Goal: Task Accomplishment & Management: Manage account settings

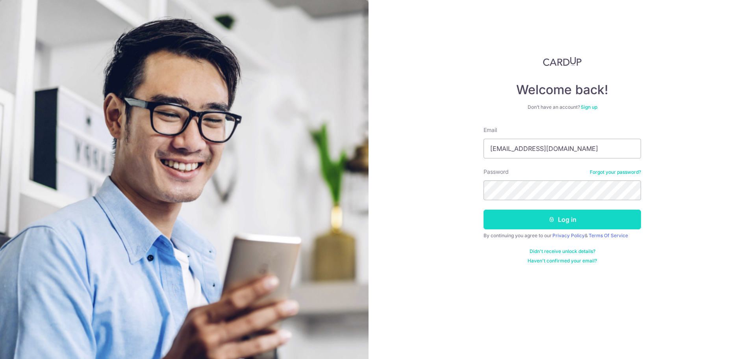
click at [553, 215] on button "Log in" at bounding box center [563, 220] width 158 height 20
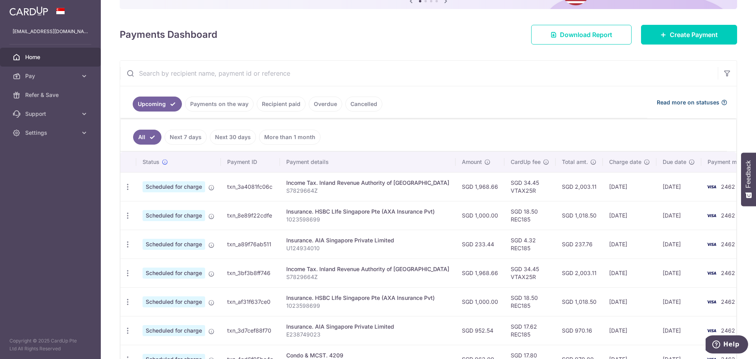
click at [697, 101] on span "Read more on statuses" at bounding box center [688, 102] width 63 height 8
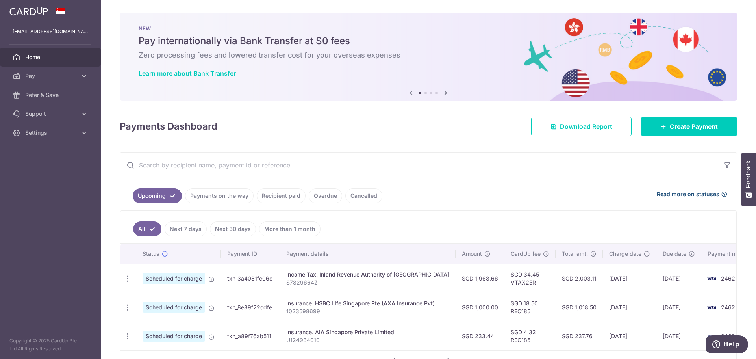
scroll to position [184, 0]
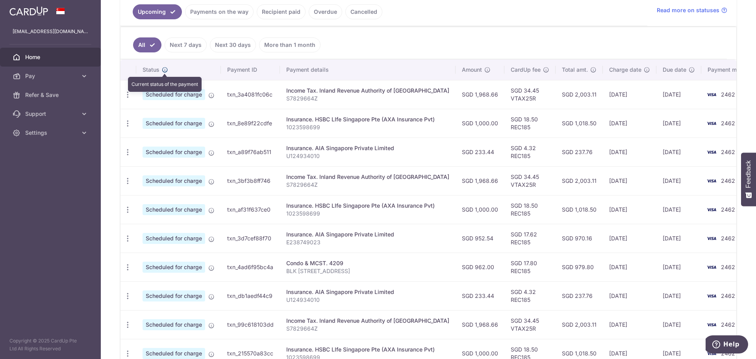
click at [166, 67] on icon at bounding box center [165, 70] width 6 height 6
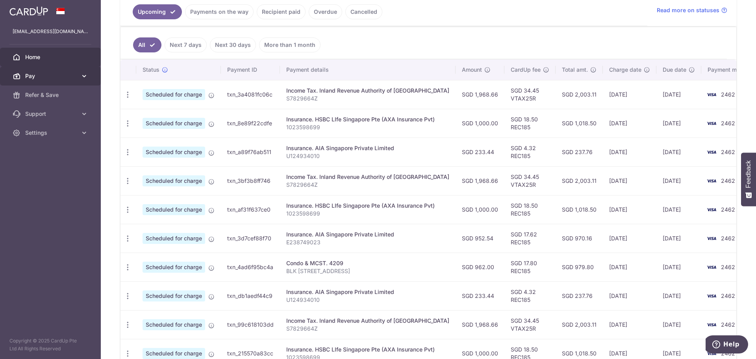
click at [52, 68] on link "Pay" at bounding box center [50, 76] width 101 height 19
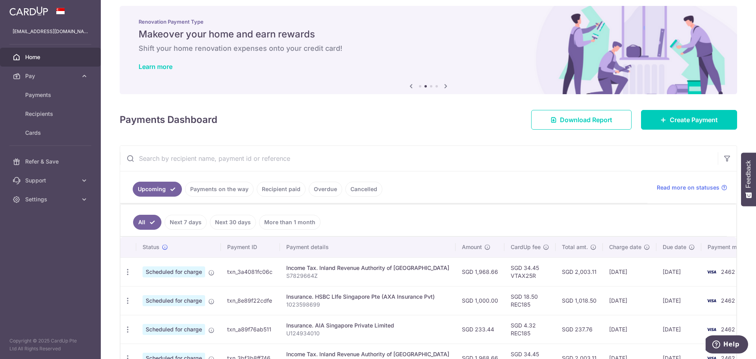
scroll to position [0, 0]
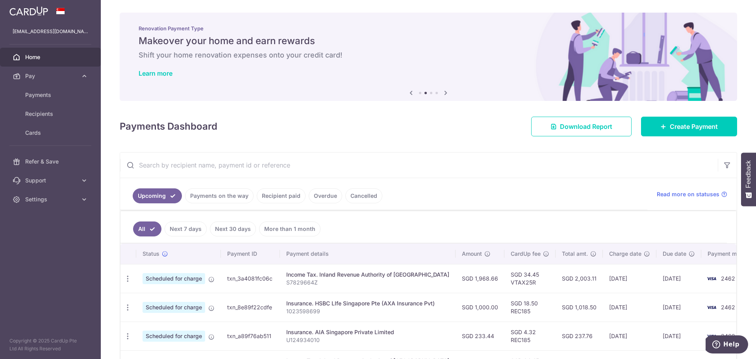
click at [445, 88] on icon at bounding box center [445, 93] width 9 height 10
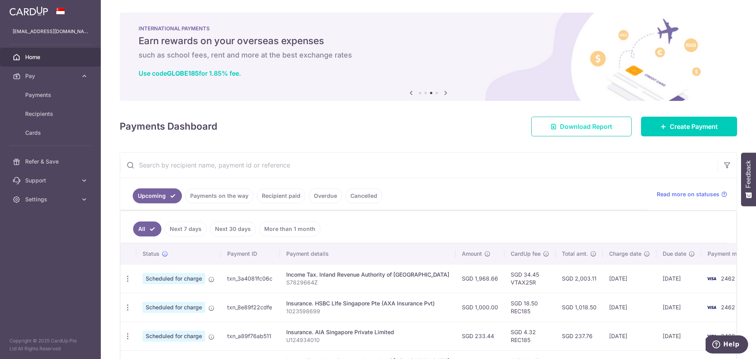
click at [579, 131] on span "Download Report" at bounding box center [586, 126] width 52 height 9
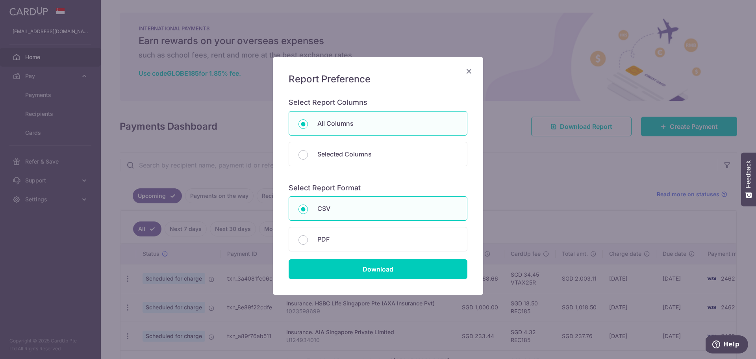
click at [462, 68] on div "Report Preference Select Report Columns All Columns Selected Columns Payment Id…" at bounding box center [378, 176] width 210 height 238
click at [468, 69] on icon "Close" at bounding box center [468, 71] width 9 height 10
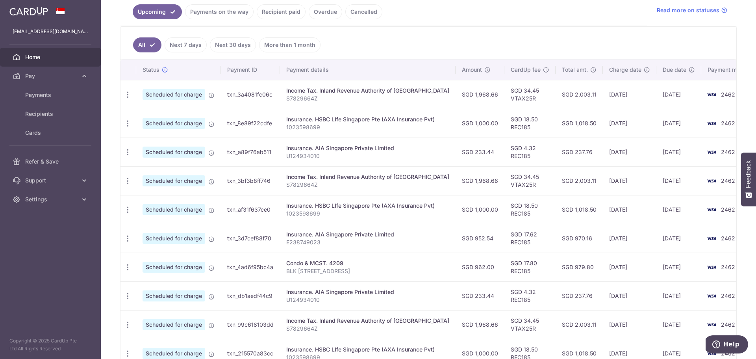
scroll to position [254, 0]
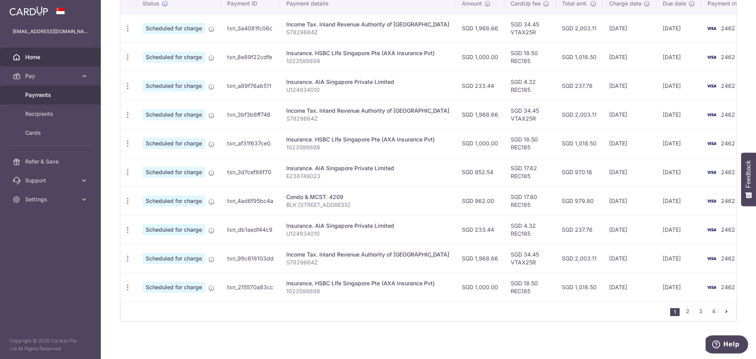
click at [51, 97] on span "Payments" at bounding box center [51, 95] width 52 height 8
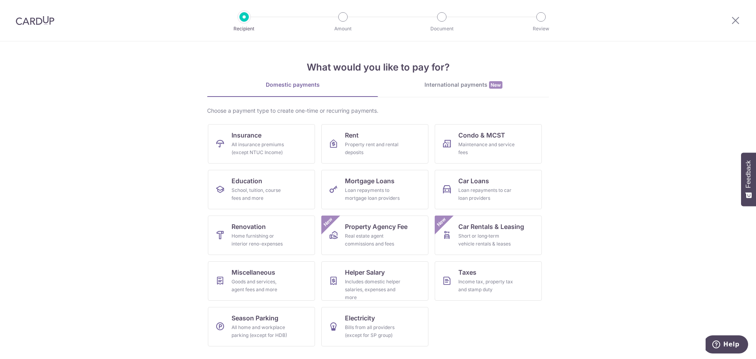
click at [35, 19] on img at bounding box center [35, 20] width 39 height 9
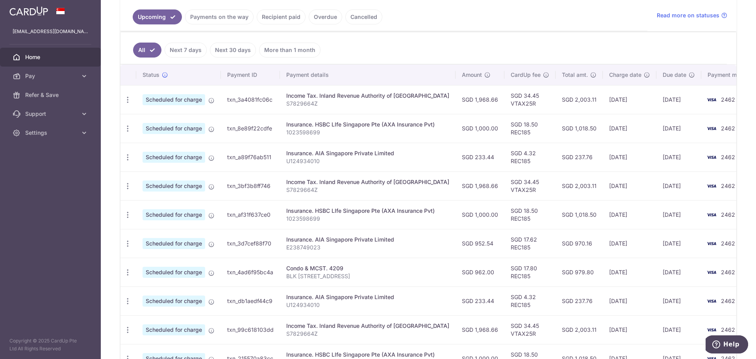
scroll to position [153, 0]
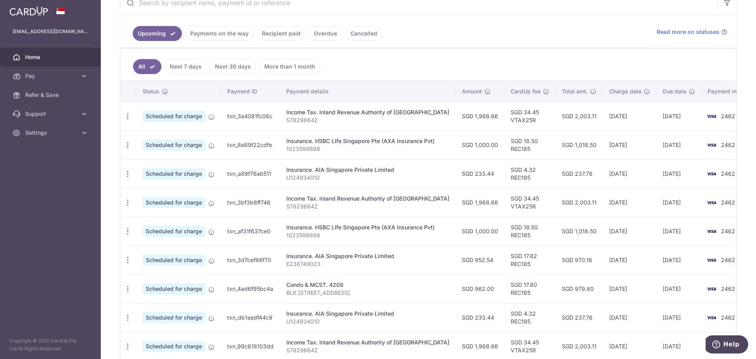
click at [736, 163] on div "× Pause Schedule Pause all future payments in this series Pause just this one p…" at bounding box center [428, 179] width 655 height 359
